Goal: Use online tool/utility: Utilize a website feature to perform a specific function

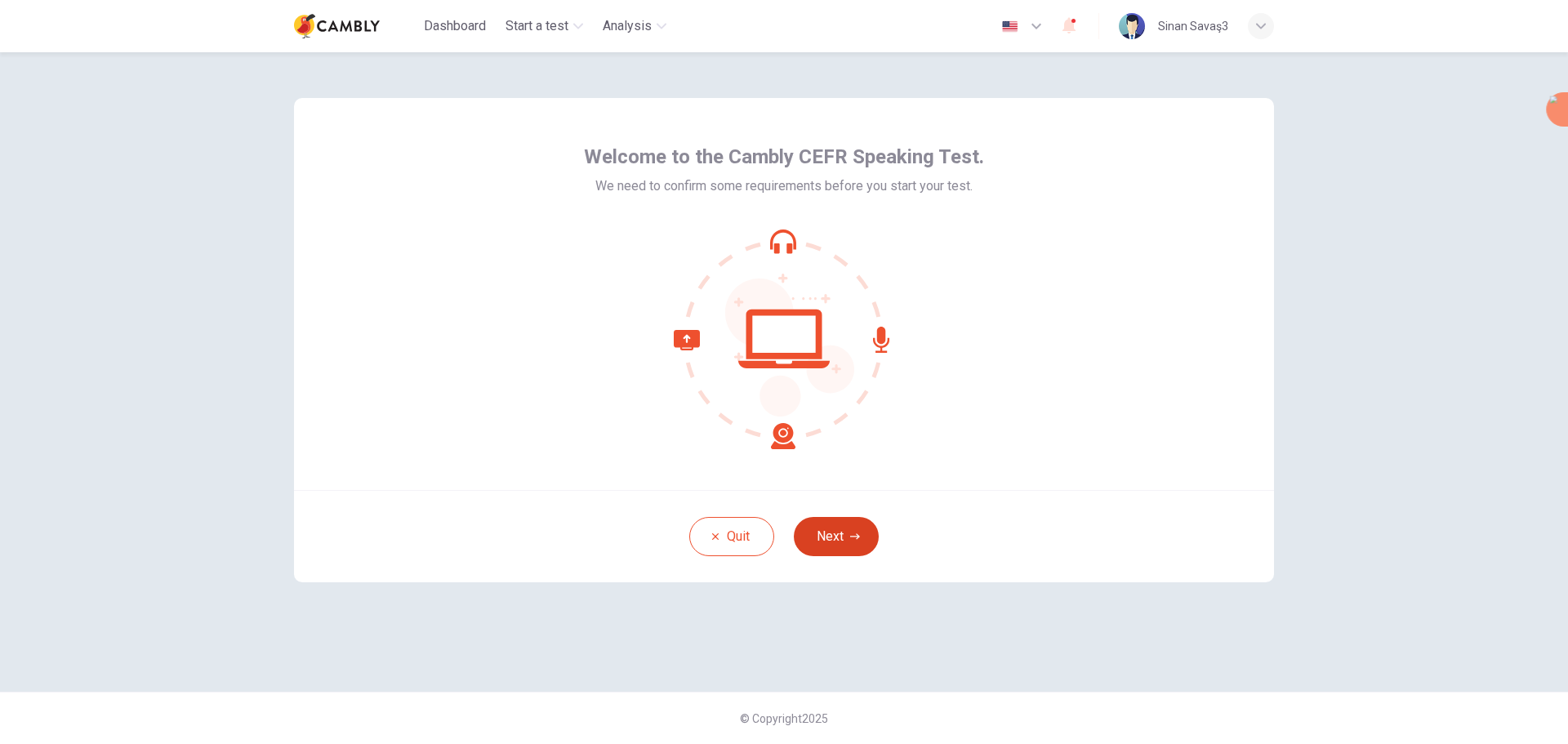
click at [853, 537] on icon "button" at bounding box center [855, 537] width 10 height 6
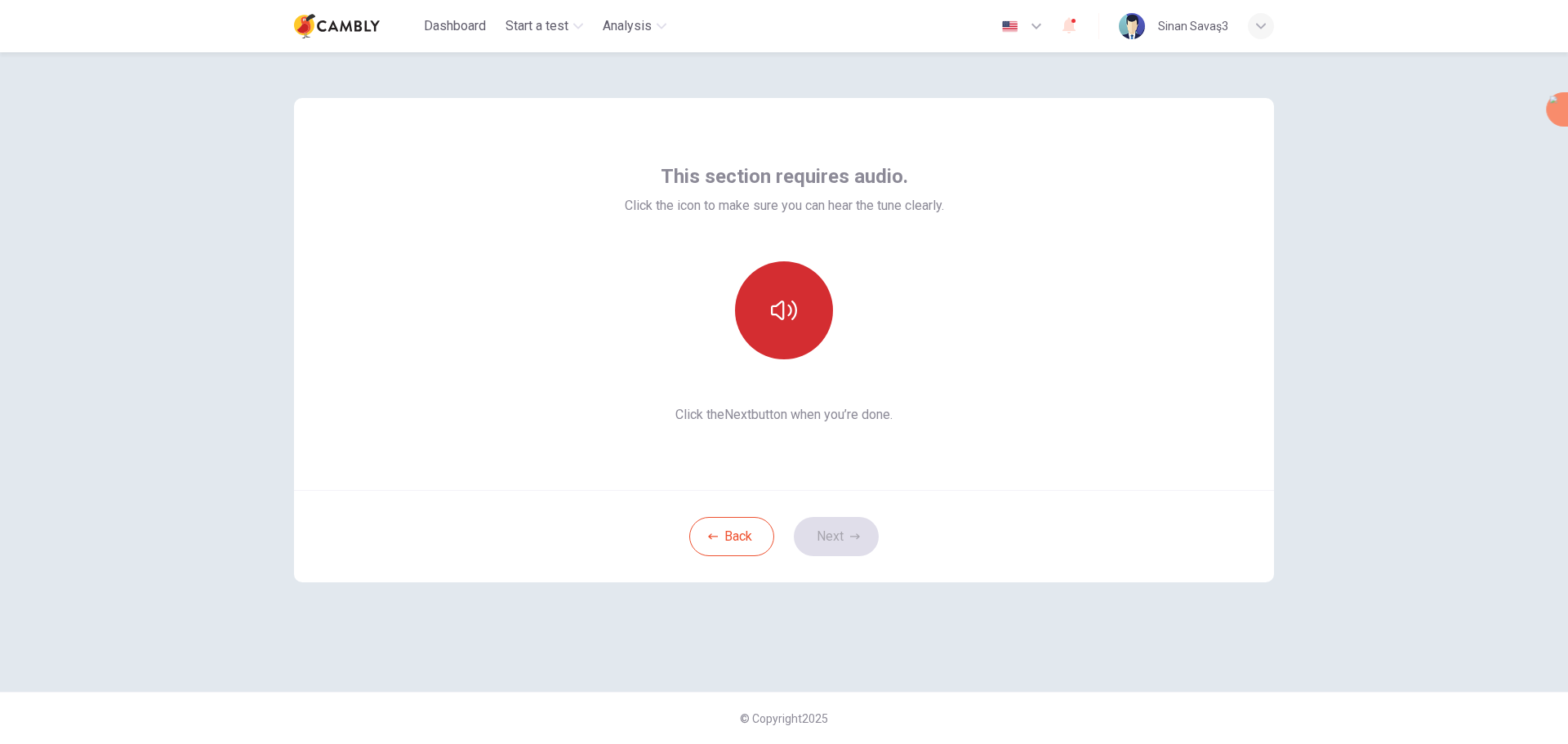
click at [783, 288] on button "button" at bounding box center [784, 310] width 98 height 98
click at [796, 327] on button "button" at bounding box center [784, 310] width 98 height 98
click at [852, 530] on button "Next" at bounding box center [836, 537] width 85 height 39
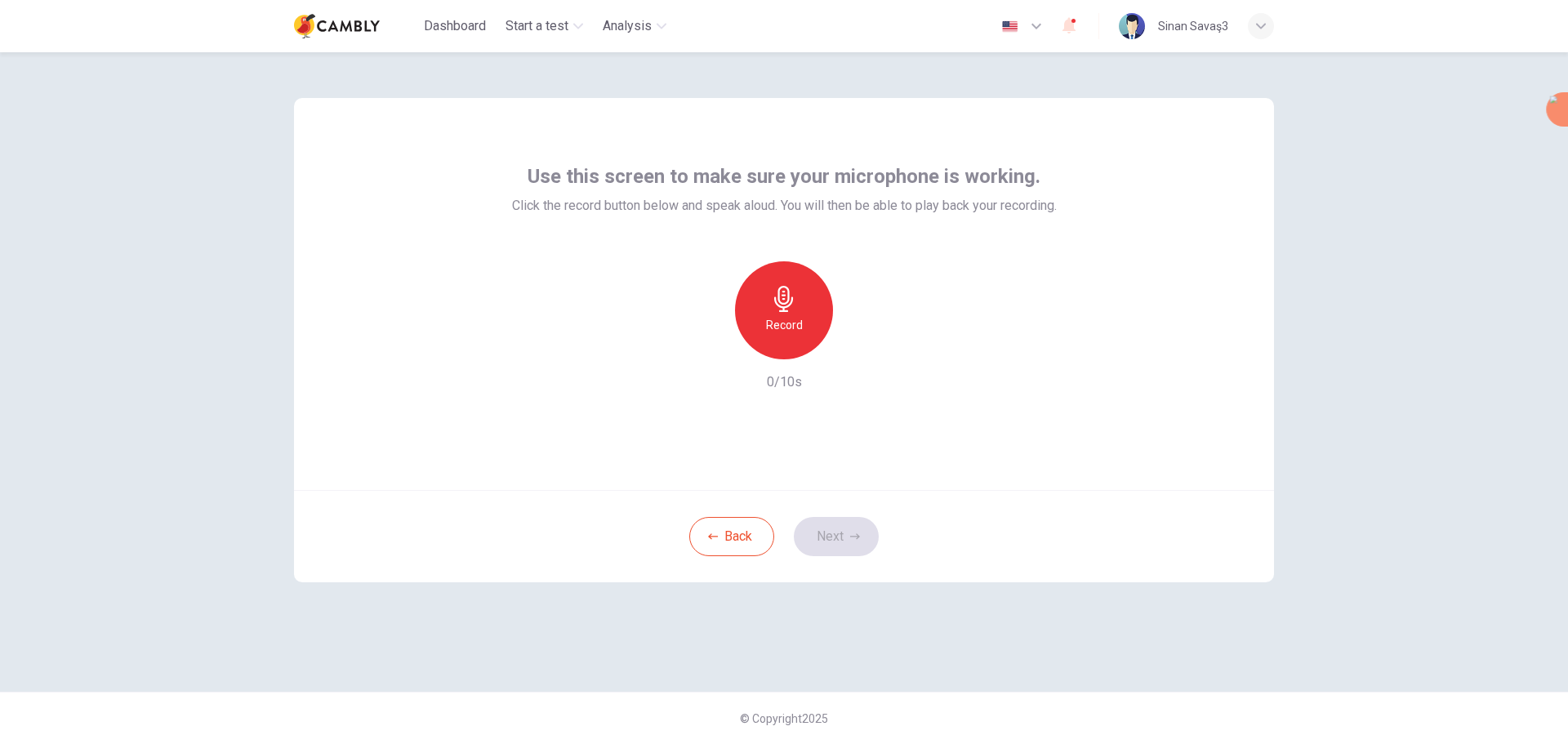
click at [792, 306] on icon "button" at bounding box center [784, 299] width 26 height 26
click at [777, 326] on h6 "Stop" at bounding box center [784, 325] width 25 height 20
click at [857, 363] on div "Record 5/10s" at bounding box center [784, 326] width 545 height 130
click at [860, 345] on icon "button" at bounding box center [861, 346] width 8 height 10
click at [788, 540] on div "Back Next" at bounding box center [784, 536] width 980 height 92
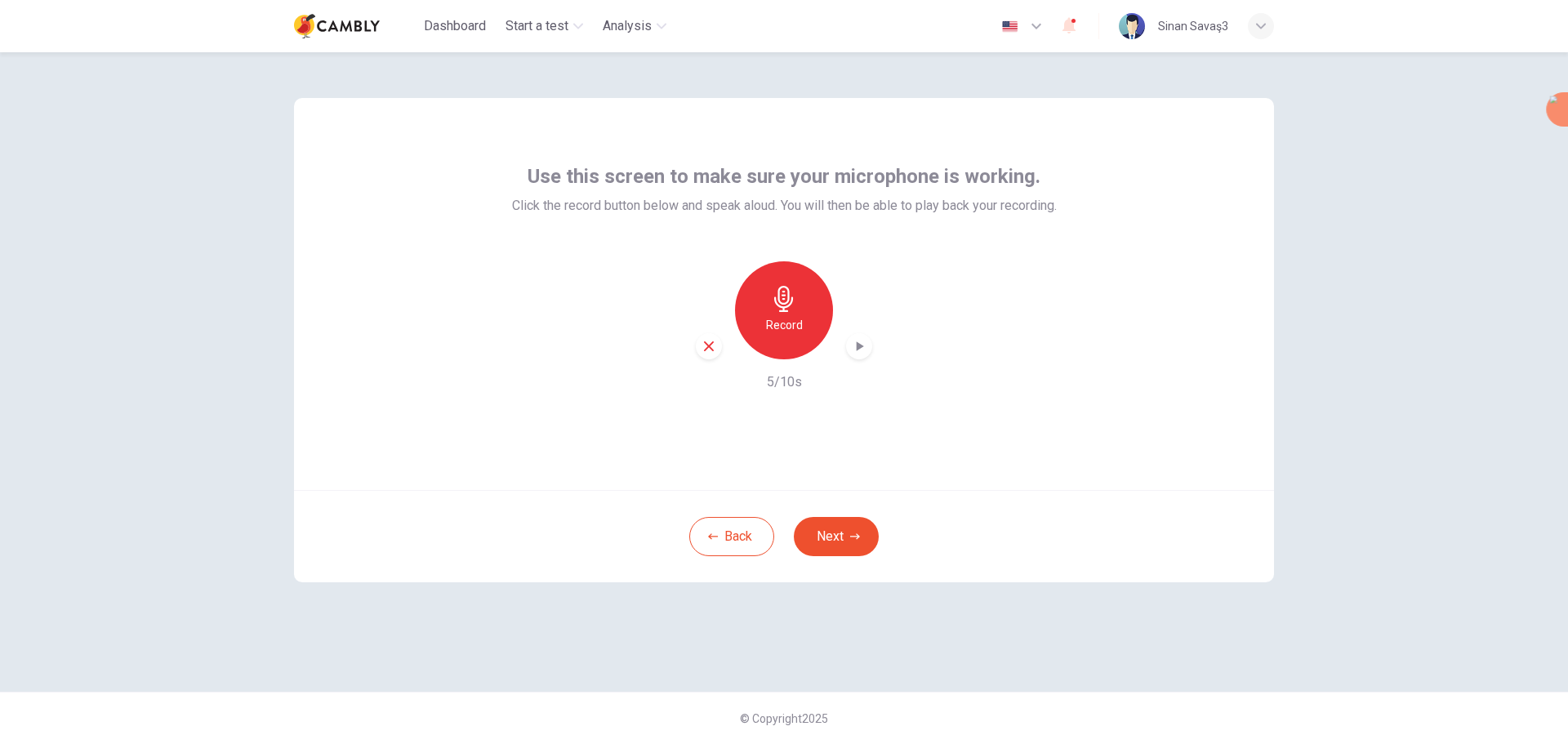
click at [888, 540] on div "Back Next" at bounding box center [784, 536] width 980 height 92
click at [869, 540] on button "Next" at bounding box center [836, 537] width 85 height 39
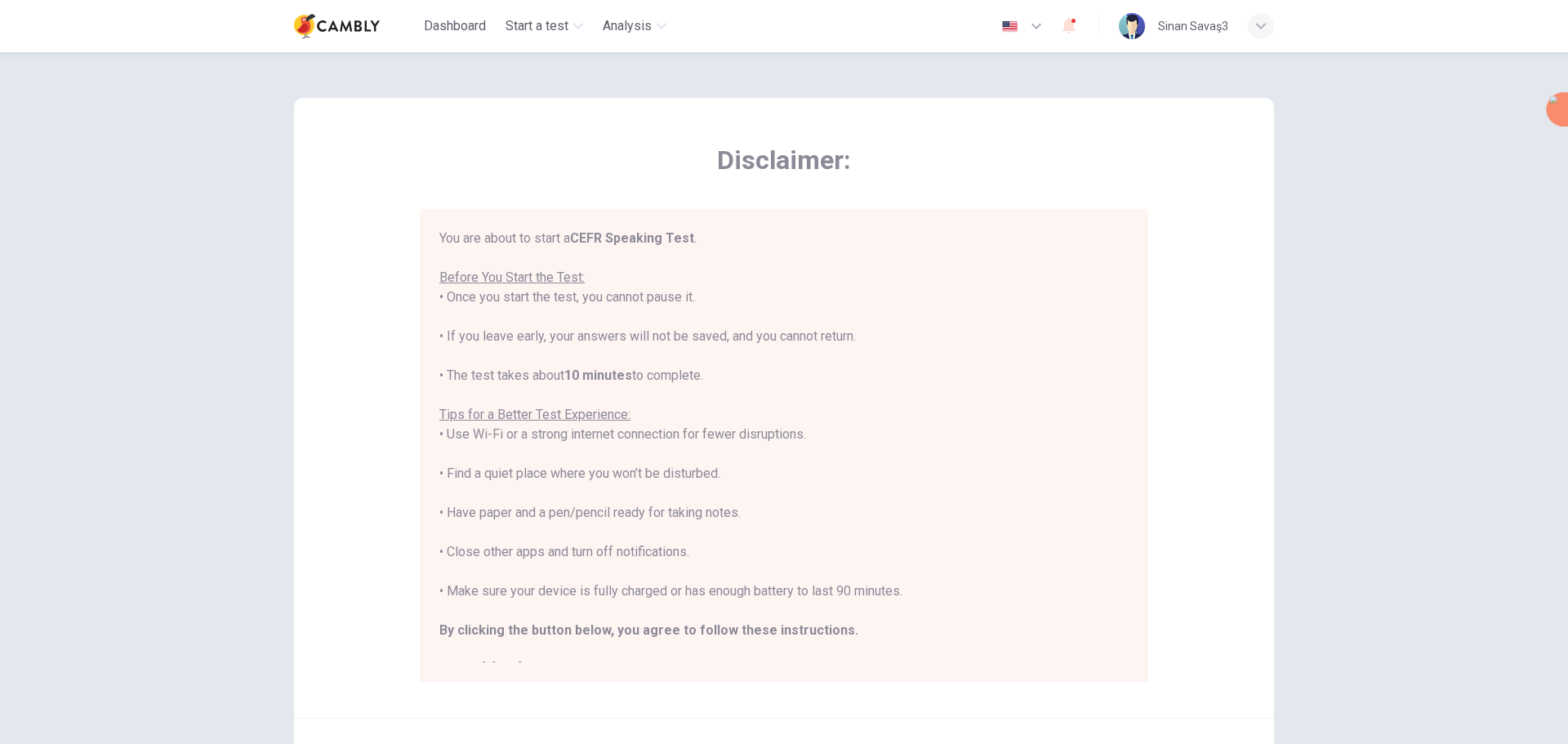
drag, startPoint x: 1120, startPoint y: 408, endPoint x: 1134, endPoint y: 460, distance: 53.9
click at [1114, 478] on div "You are about to start a CEFR Speaking Test . Before You Start the Test: • Once…" at bounding box center [787, 445] width 696 height 434
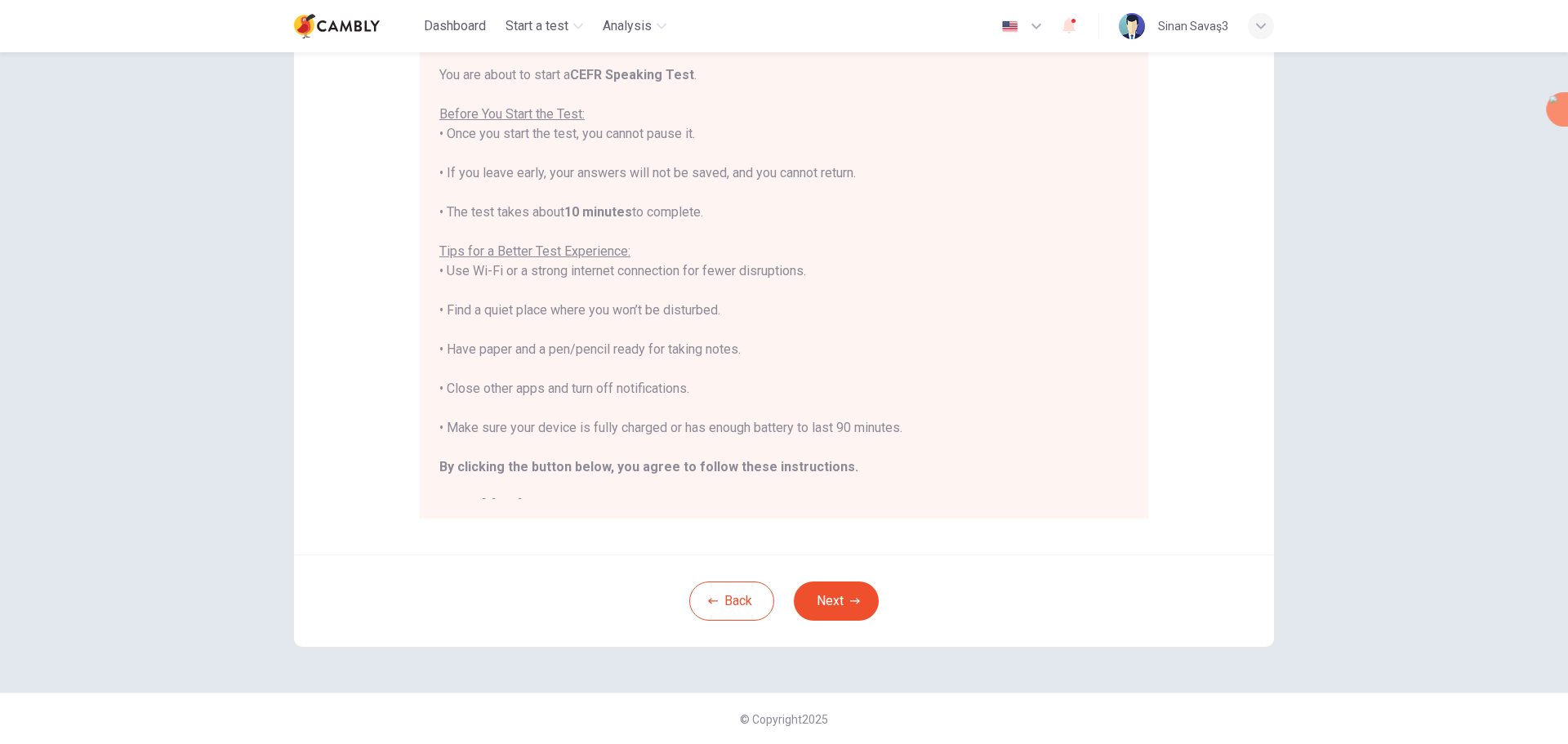
scroll to position [165, 0]
click at [881, 588] on div "Back Next" at bounding box center [784, 599] width 980 height 92
click at [871, 588] on button "Next" at bounding box center [836, 600] width 85 height 39
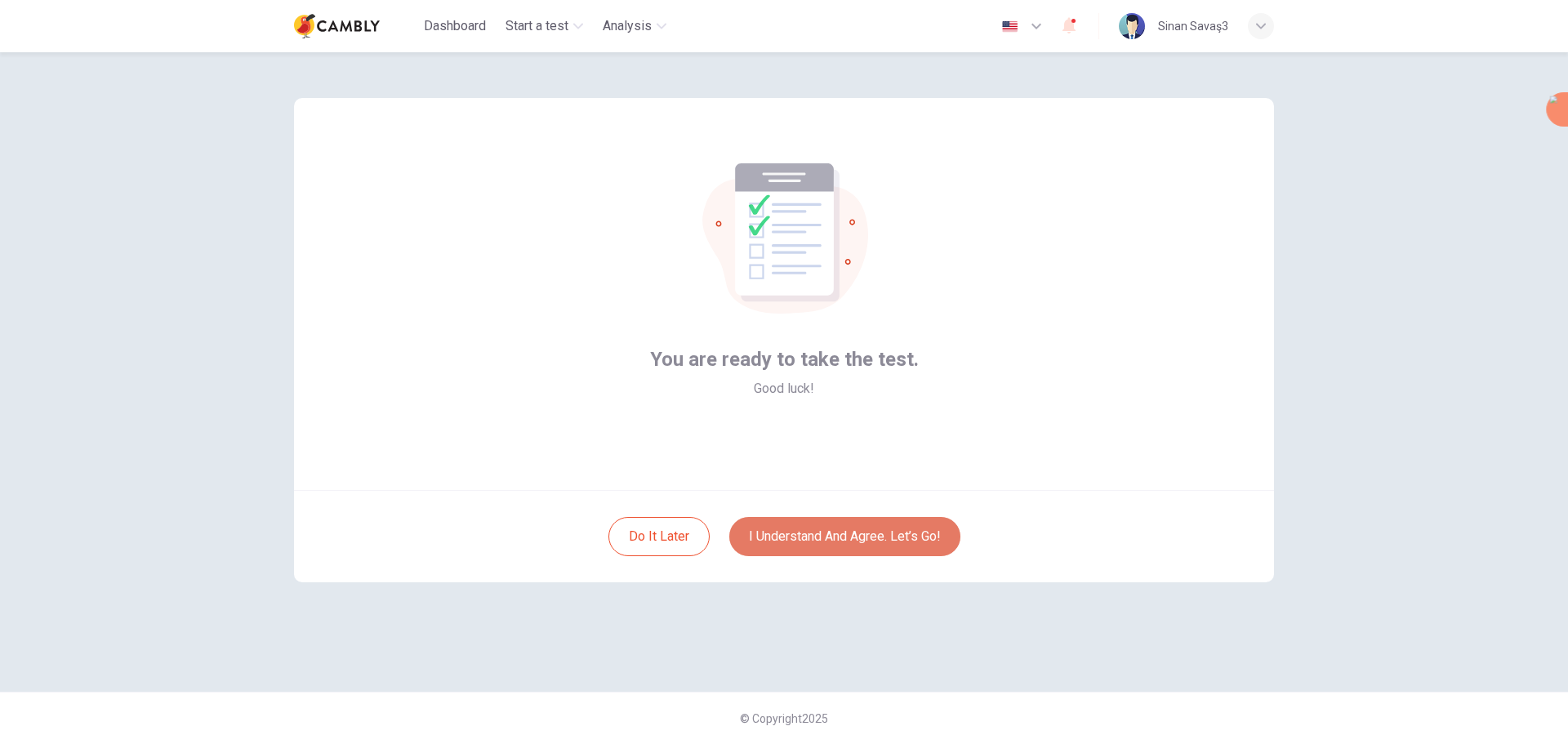
click at [878, 548] on button "I understand and agree. Let’s go!" at bounding box center [844, 537] width 231 height 39
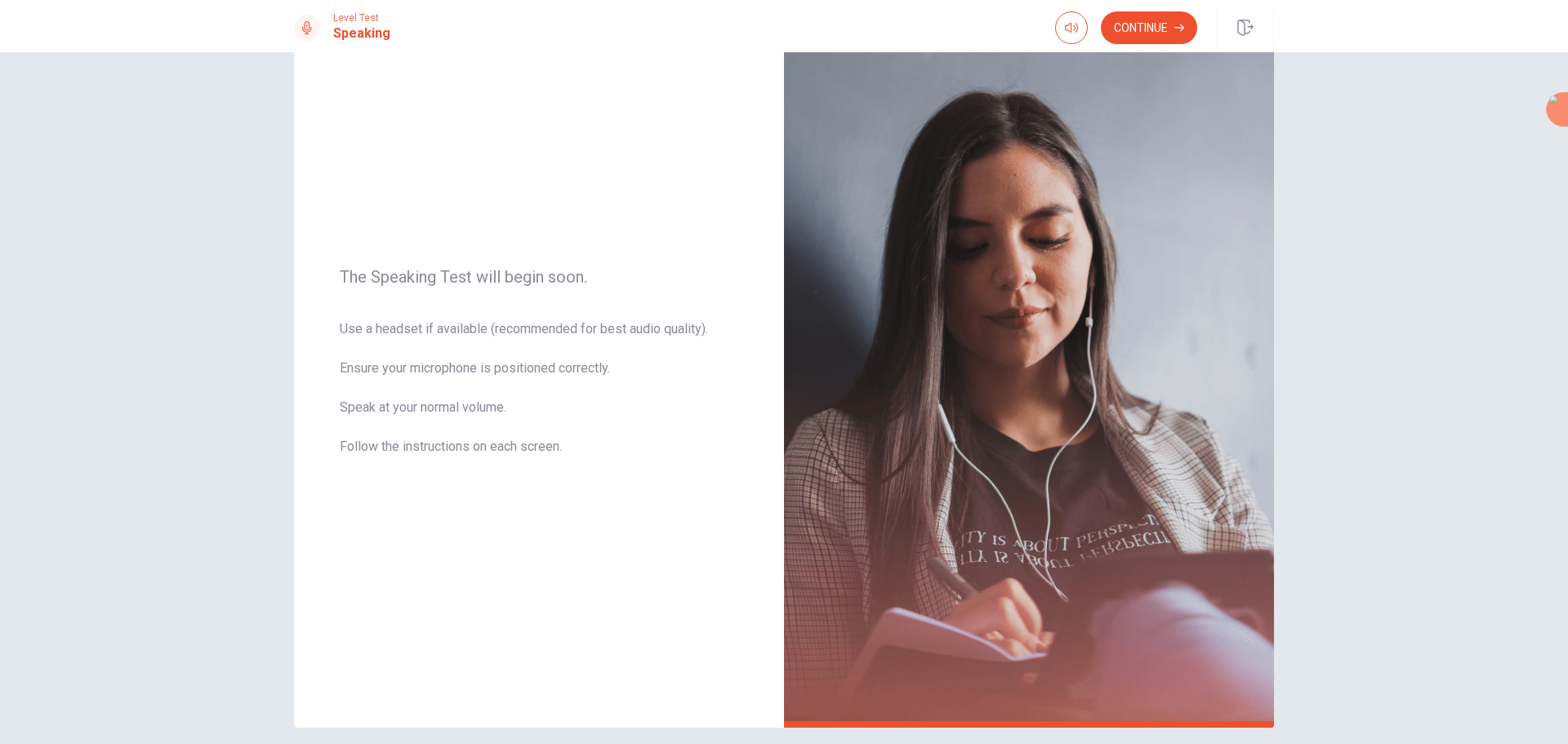
scroll to position [72, 0]
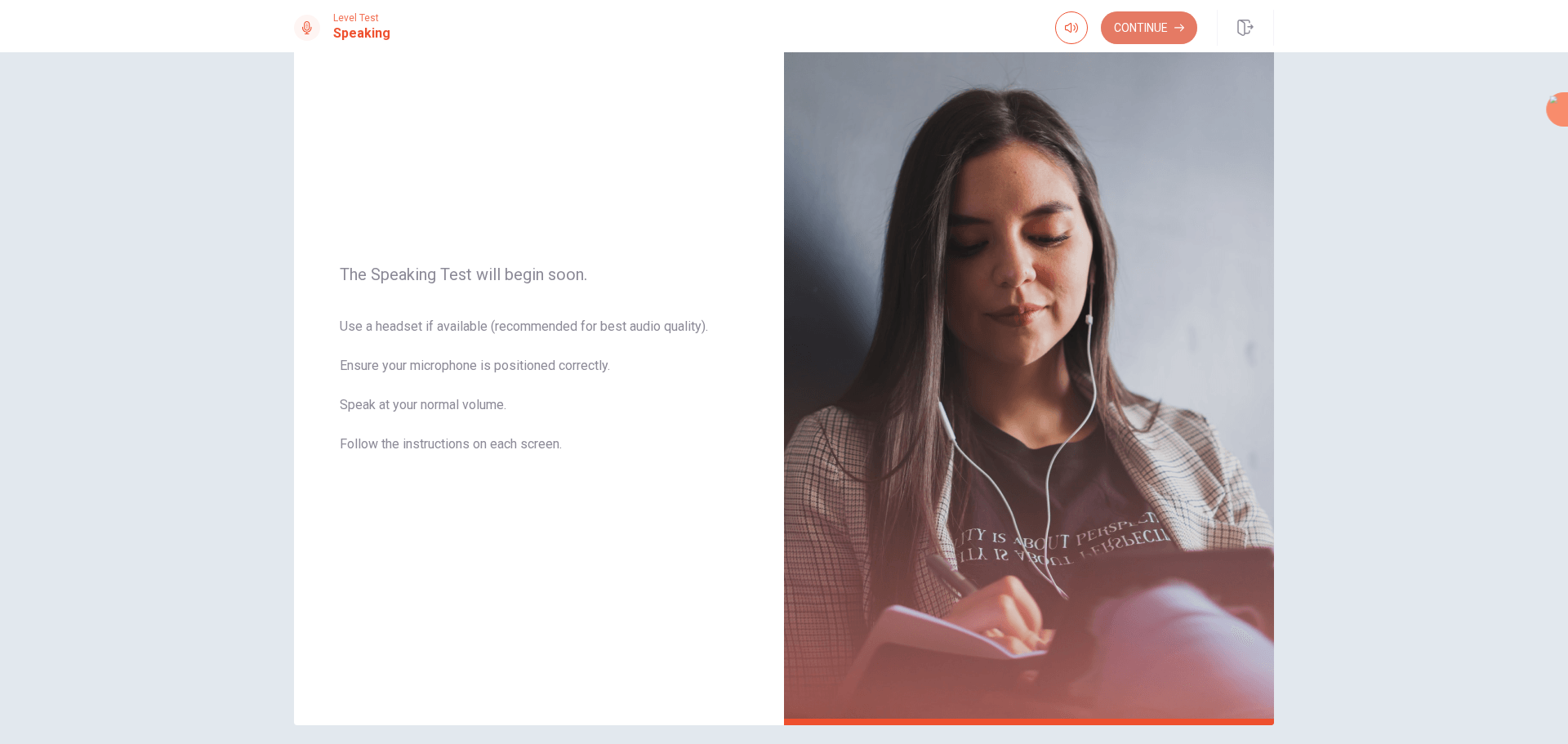
click at [1143, 28] on button "Continue" at bounding box center [1149, 28] width 96 height 32
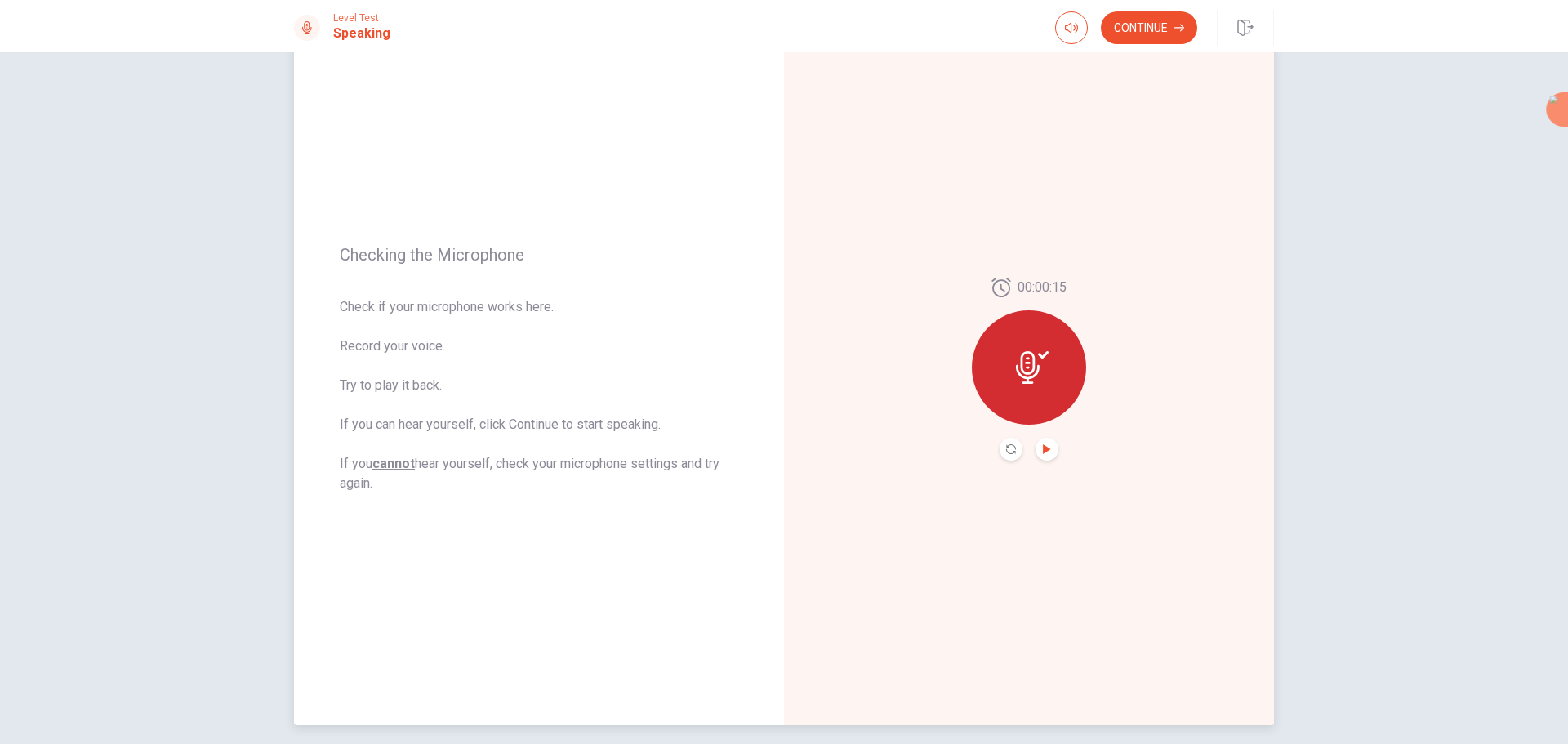
click at [1046, 452] on icon "Play Audio" at bounding box center [1047, 449] width 10 height 10
click at [1141, 48] on div "Level Test Speaking Continue" at bounding box center [784, 26] width 1568 height 52
click at [1145, 31] on button "Continue" at bounding box center [1149, 28] width 96 height 32
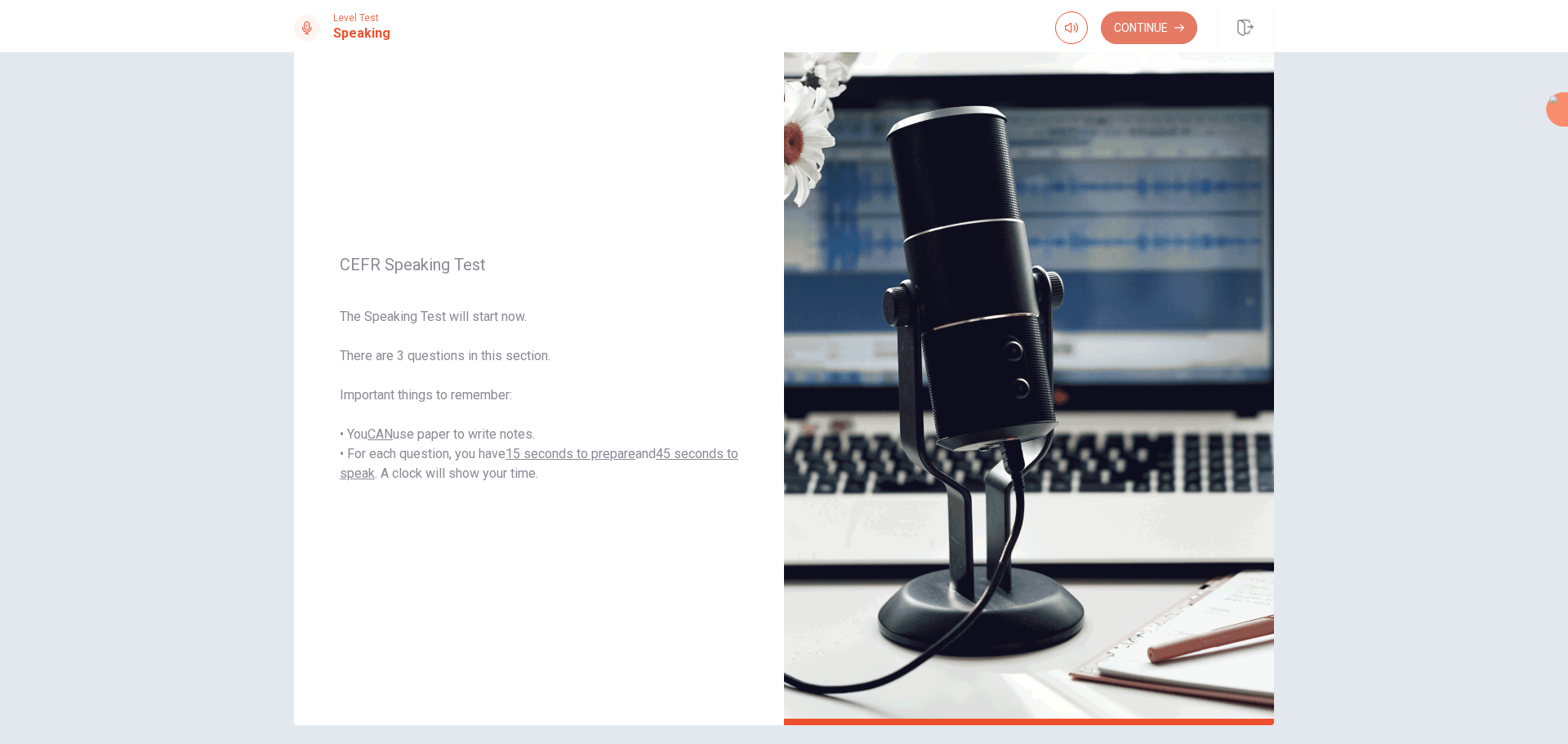
click at [1126, 35] on button "Continue" at bounding box center [1149, 28] width 96 height 32
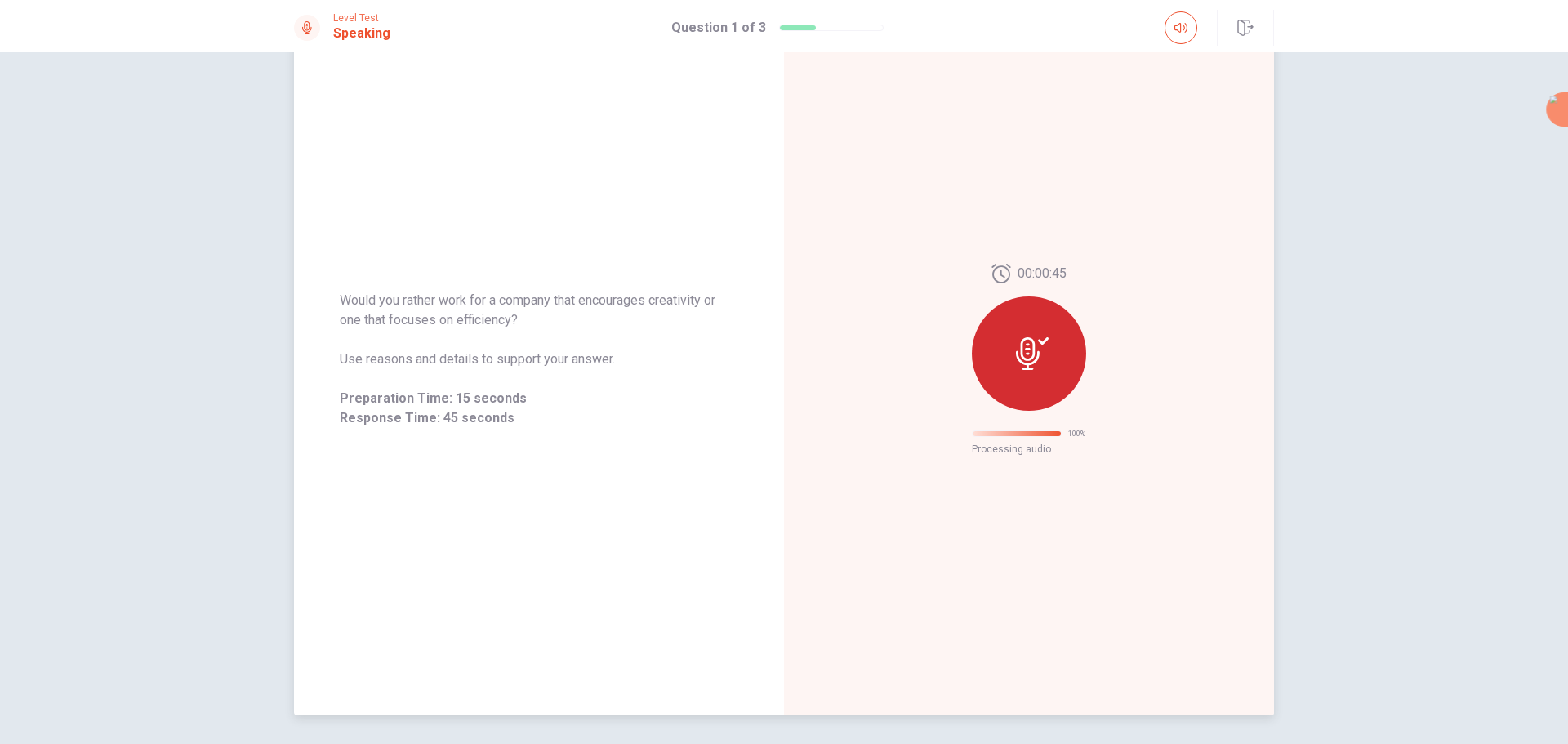
scroll to position [0, 0]
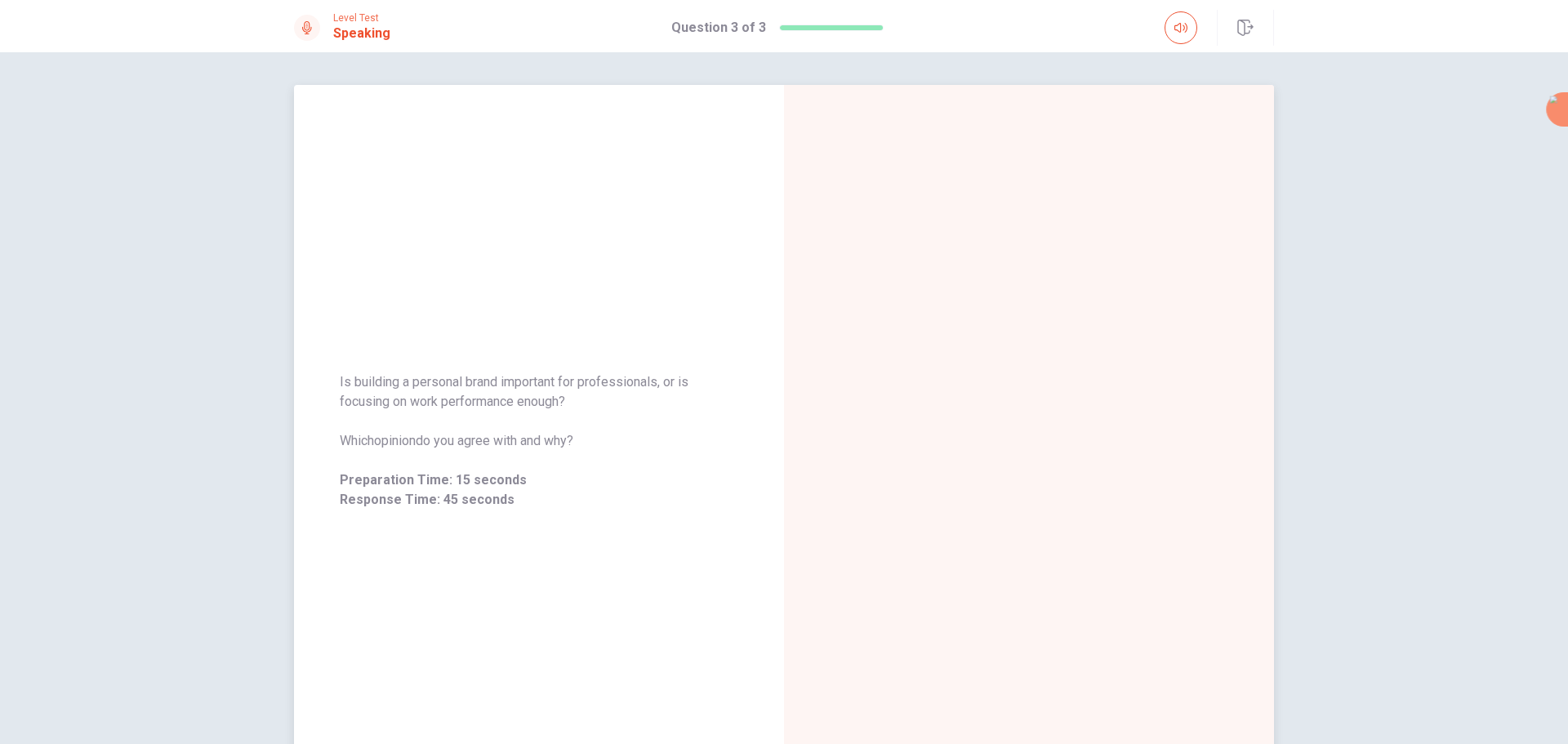
drag, startPoint x: 1040, startPoint y: 170, endPoint x: 1024, endPoint y: 187, distance: 23.3
click at [1024, 187] on div at bounding box center [1029, 441] width 490 height 713
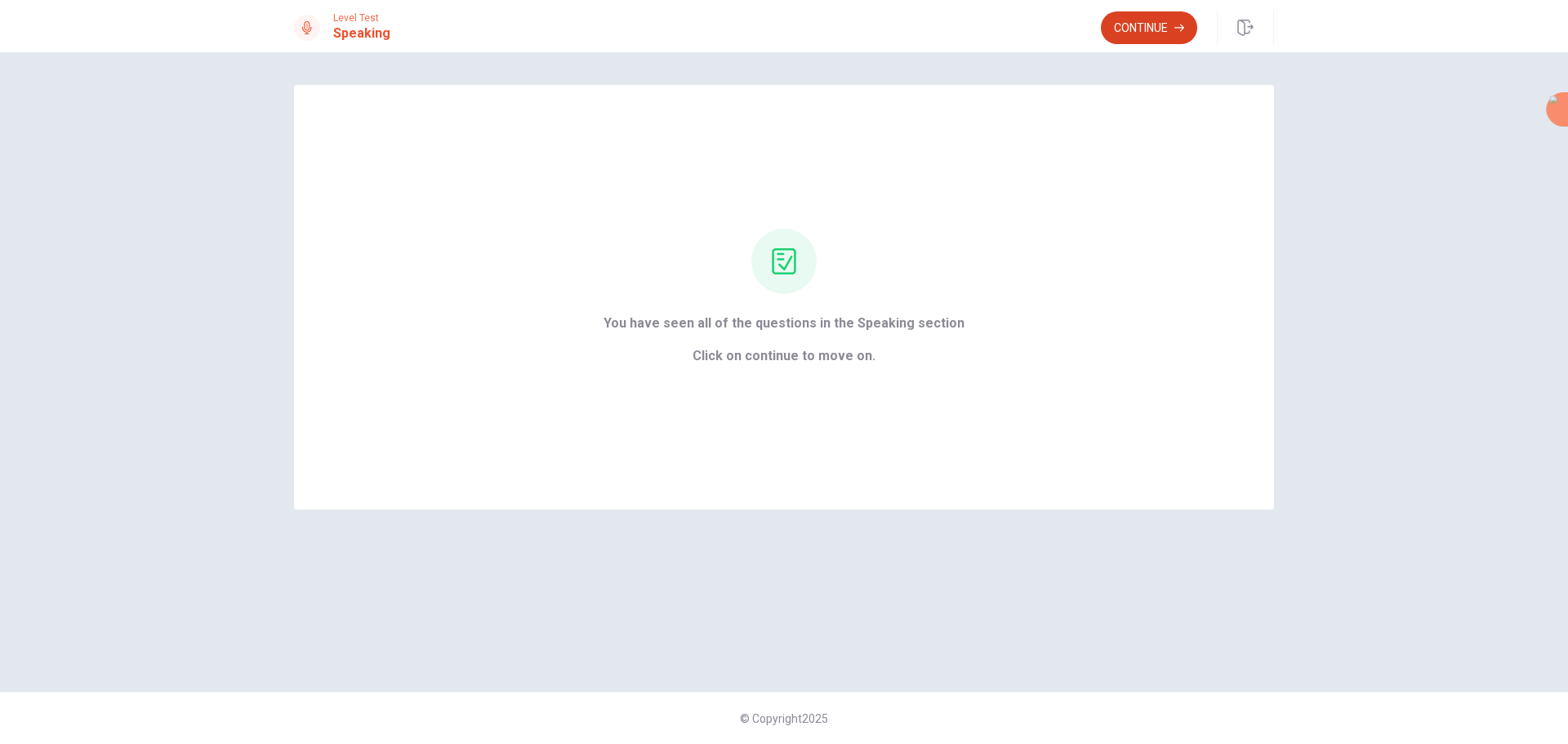
click at [1150, 35] on button "Continue" at bounding box center [1149, 28] width 96 height 32
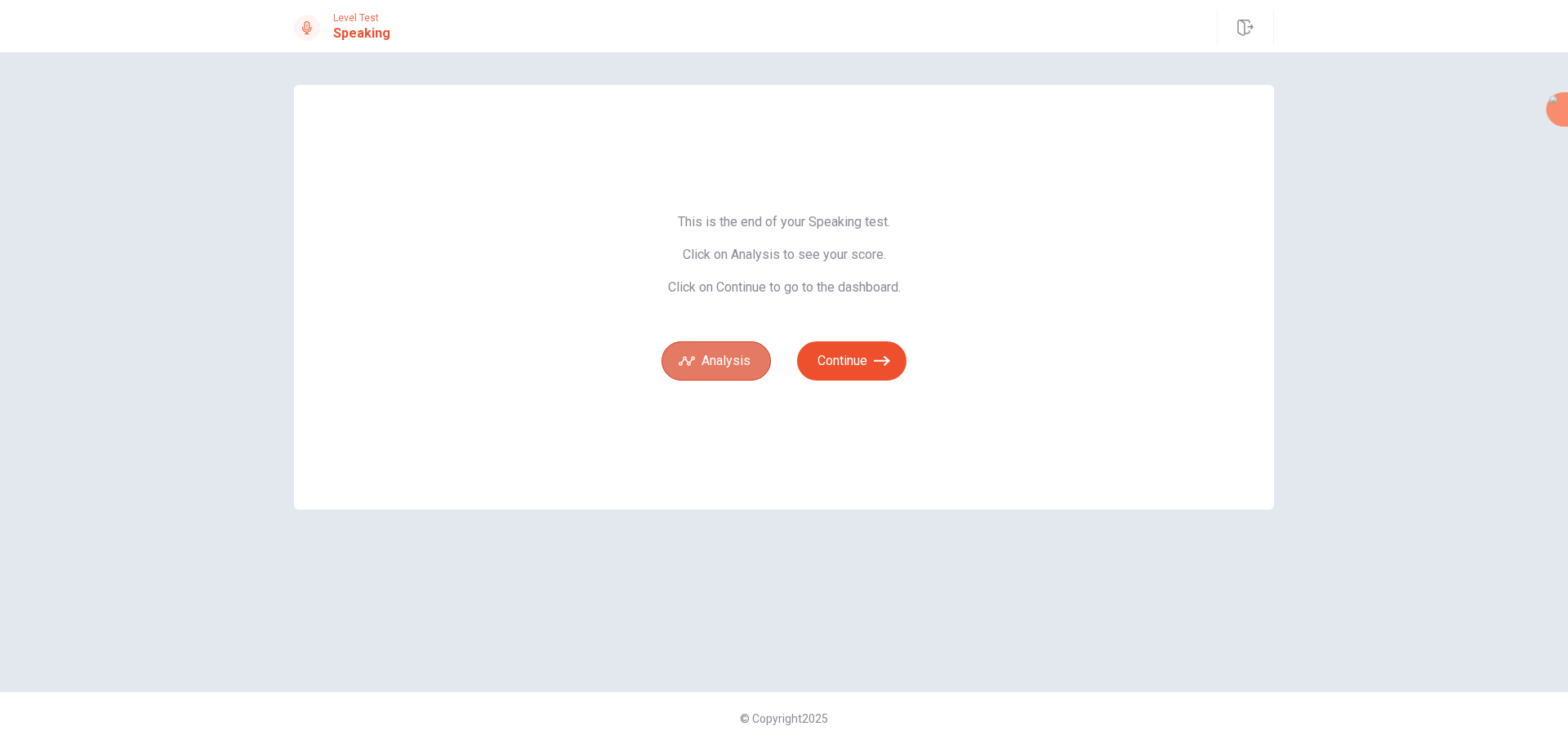
click at [707, 349] on button "Analysis" at bounding box center [716, 361] width 109 height 39
